Goal: Task Accomplishment & Management: Use online tool/utility

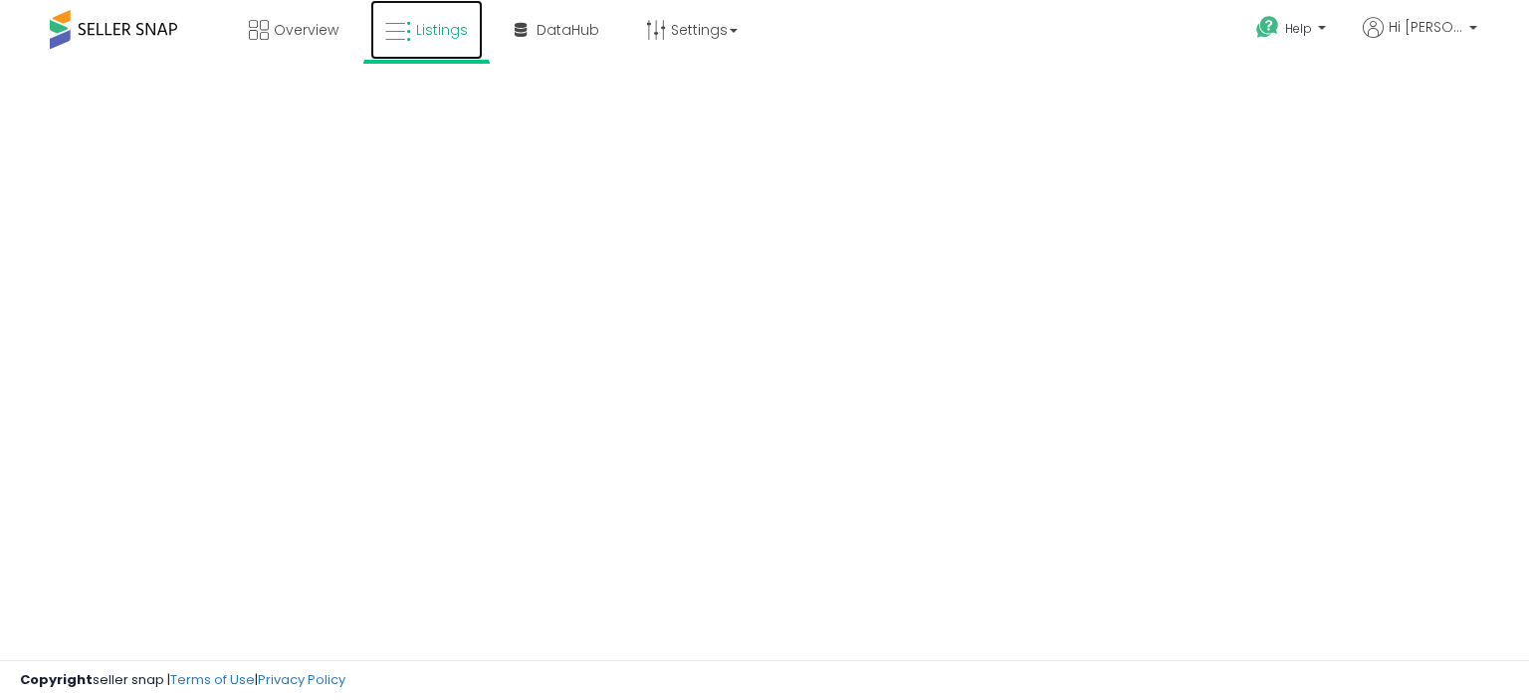
click at [413, 19] on link "Listings" at bounding box center [426, 30] width 113 height 60
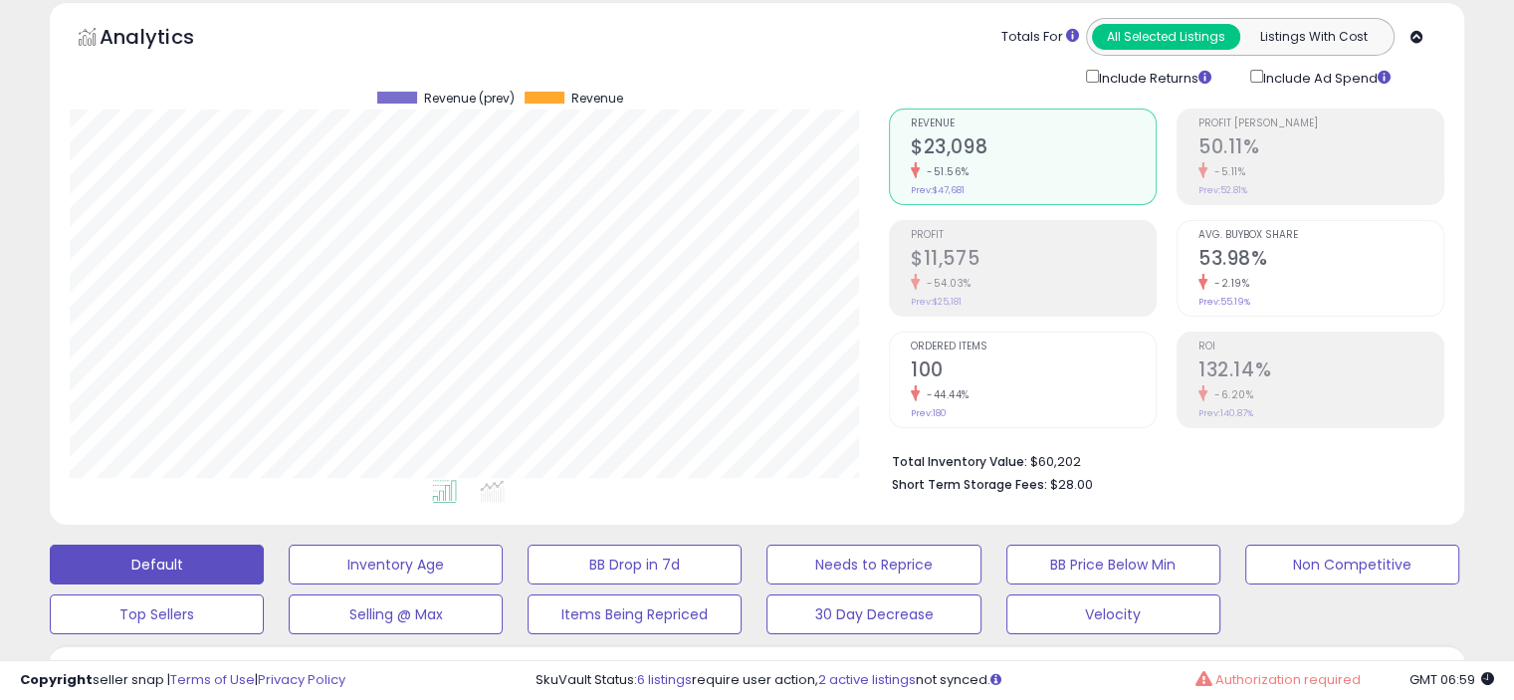
scroll to position [613, 0]
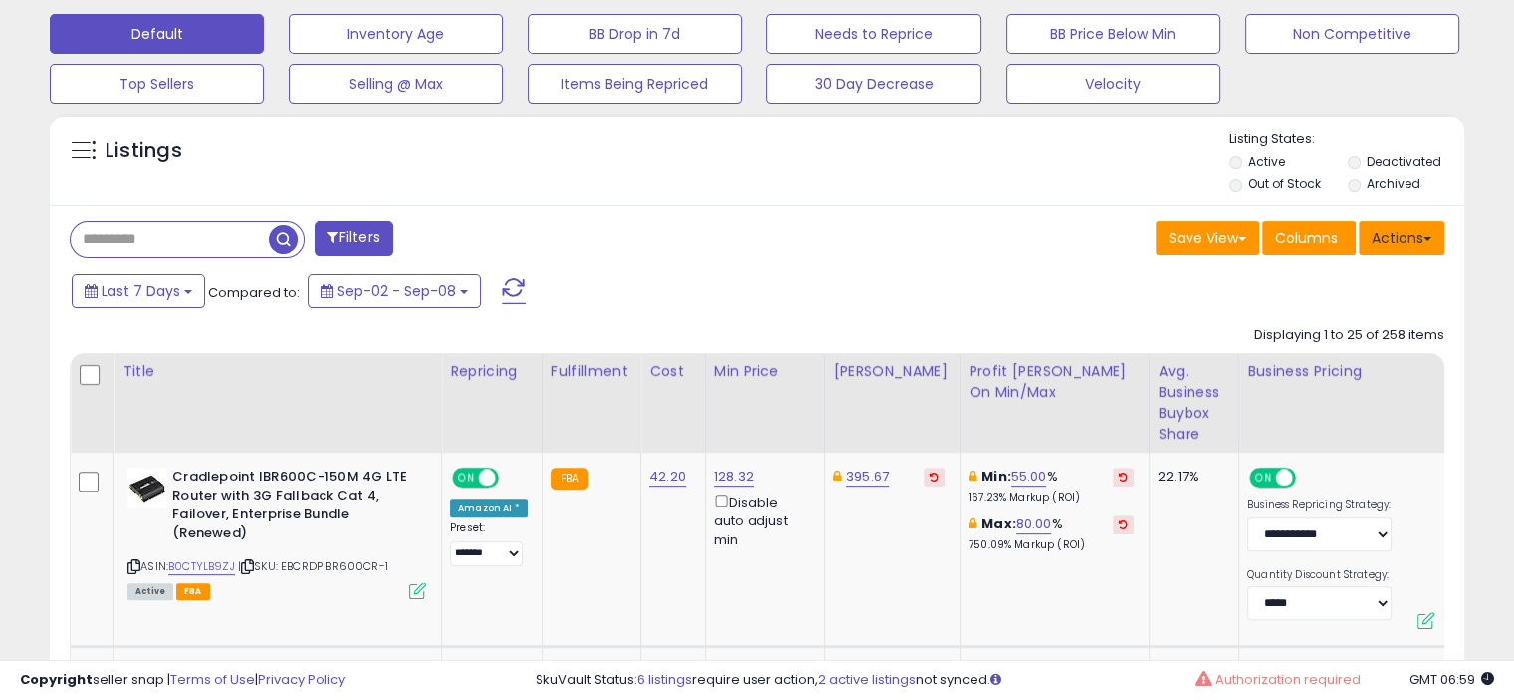
click at [1419, 235] on button "Actions" at bounding box center [1402, 238] width 86 height 34
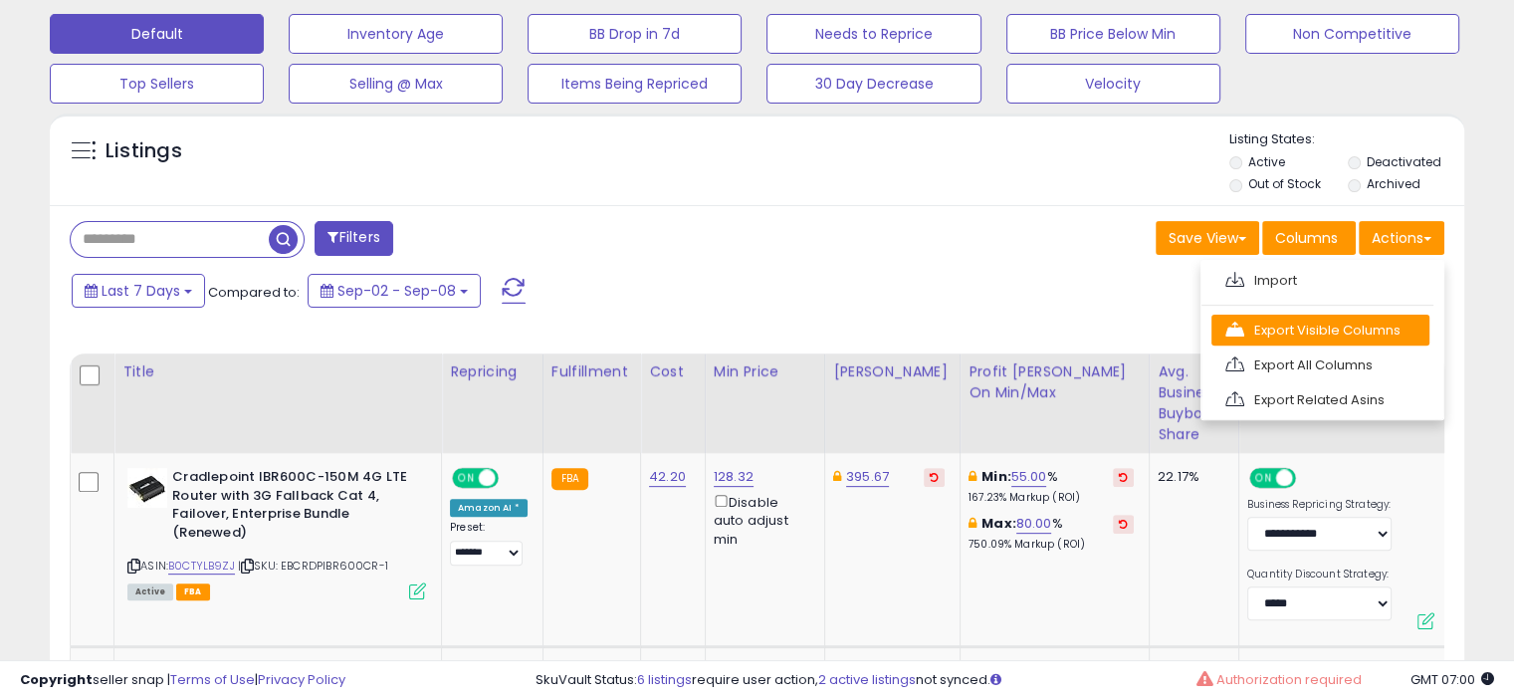
click at [1350, 326] on link "Export Visible Columns" at bounding box center [1321, 330] width 218 height 31
